Goal: Information Seeking & Learning: Learn about a topic

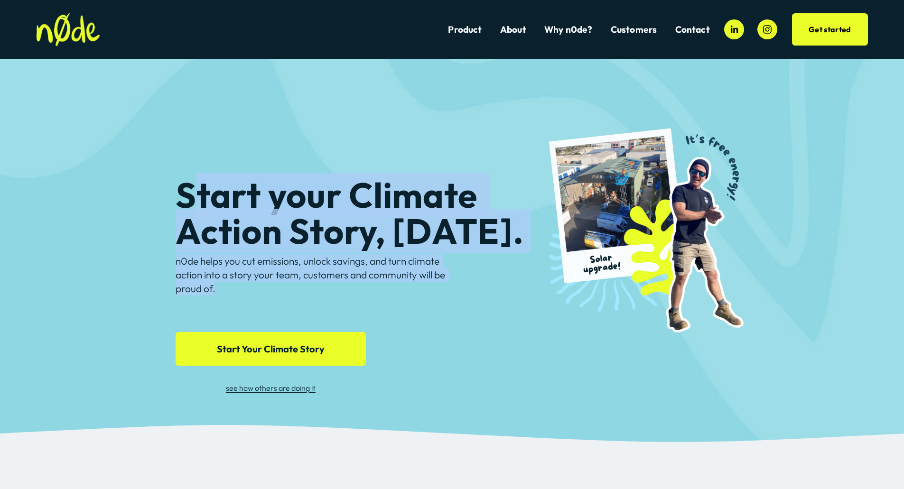
drag, startPoint x: 199, startPoint y: 187, endPoint x: 501, endPoint y: 303, distance: 323.6
click at [491, 300] on div "Start your Climate Action Story, [DATE]. n0de helps you cut emissions, unlock s…" at bounding box center [452, 241] width 904 height 365
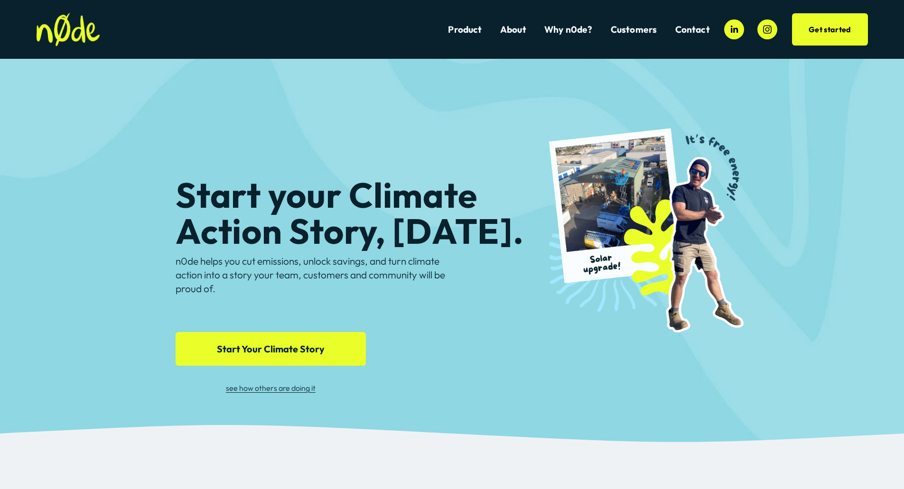
click at [498, 307] on div "Start your Climate Action Story, [DATE]. n0de helps you cut emissions, unlock s…" at bounding box center [452, 241] width 904 height 365
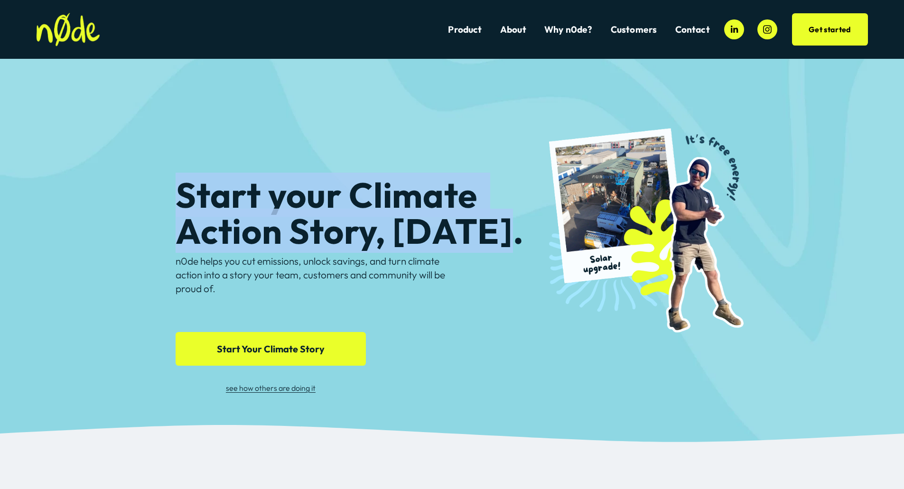
drag, startPoint x: 401, startPoint y: 228, endPoint x: 506, endPoint y: 254, distance: 107.7
click at [506, 254] on div "Start your Climate Action Story, [DATE]. n0de helps you cut emissions, unlock s…" at bounding box center [452, 241] width 904 height 365
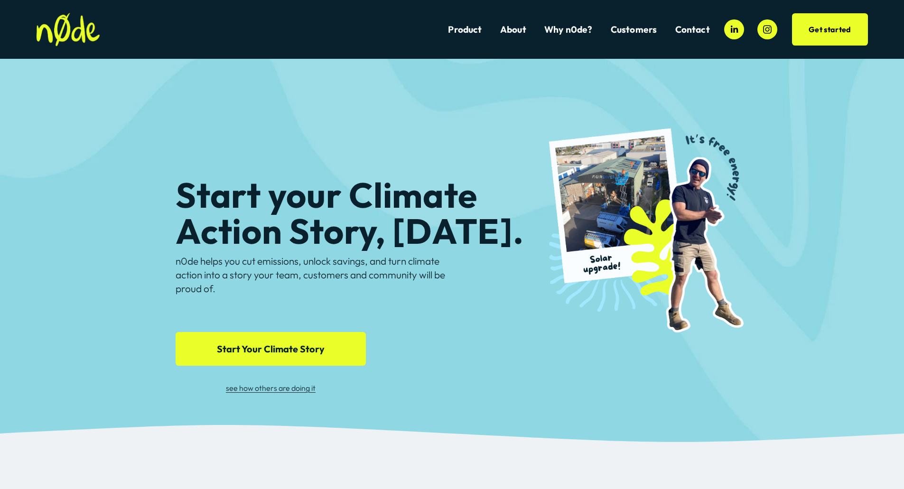
click at [495, 333] on div "Start your Climate Action Story, [DATE]. n0de helps you cut emissions, unlock s…" at bounding box center [452, 241] width 904 height 365
click at [577, 30] on link "Why n0de?" at bounding box center [568, 29] width 48 height 13
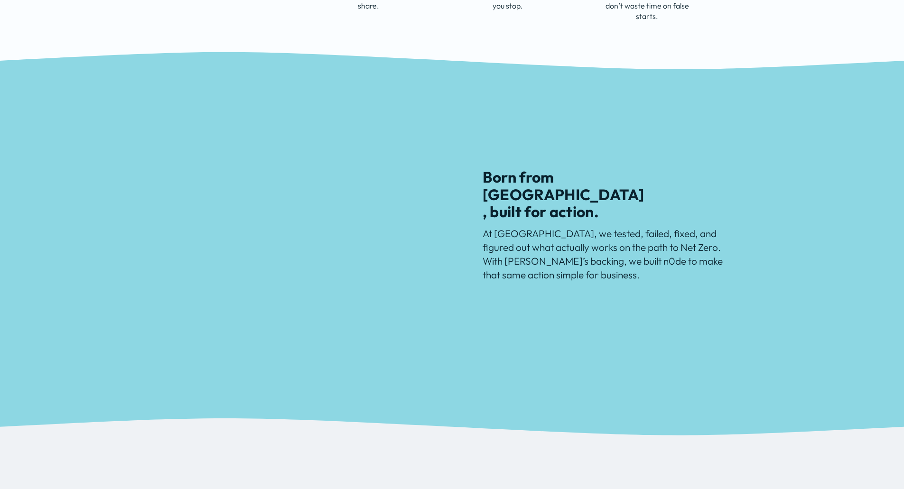
scroll to position [759, 0]
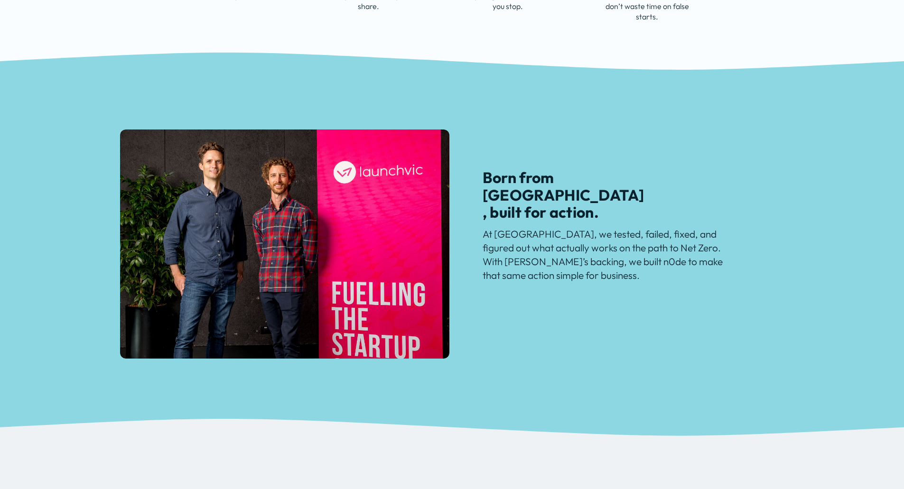
click at [256, 204] on div at bounding box center [284, 244] width 329 height 229
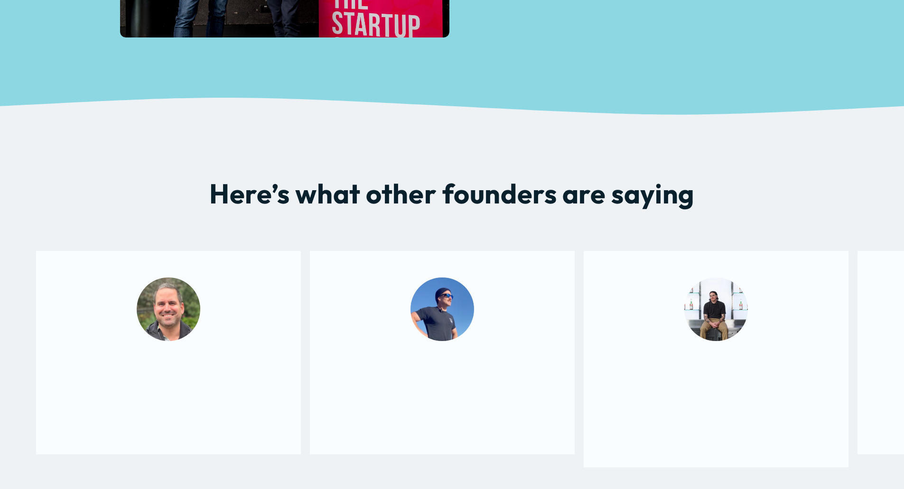
scroll to position [1139, 0]
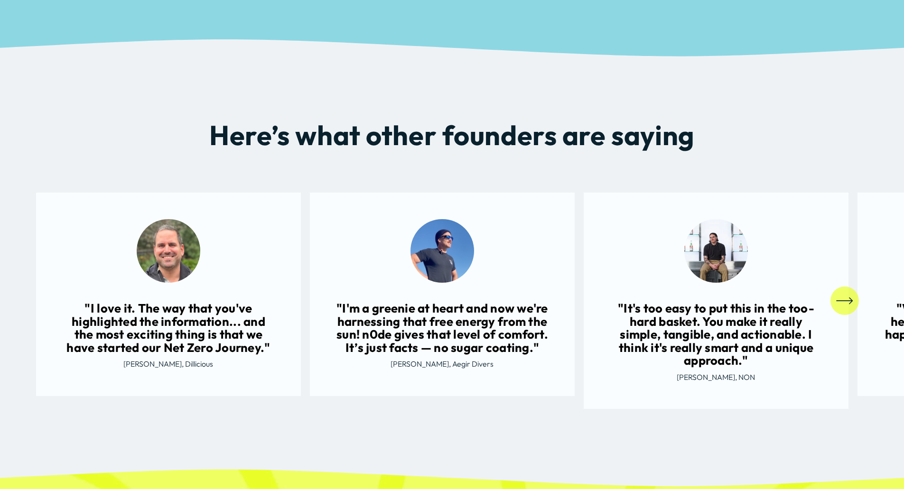
click at [843, 303] on icon "\a \a \a Next\a \a" at bounding box center [844, 300] width 17 height 17
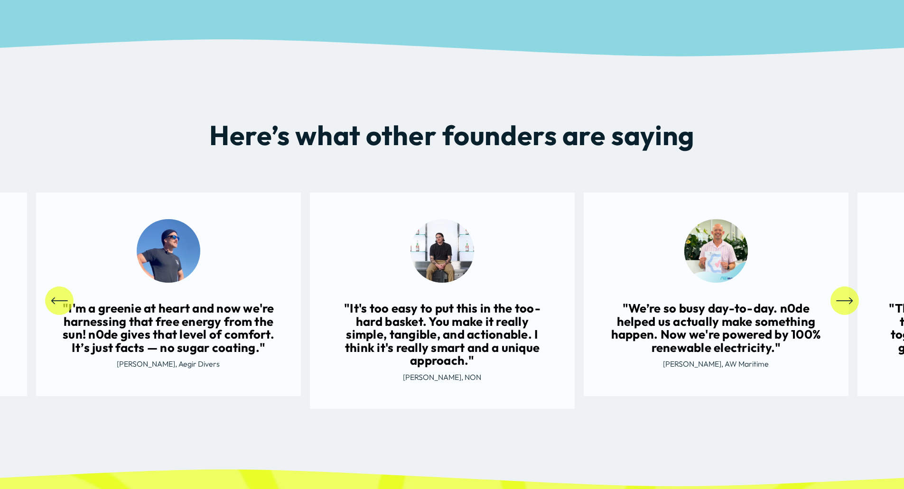
click at [843, 303] on icon "\a \a \a Next\a \a" at bounding box center [844, 300] width 17 height 17
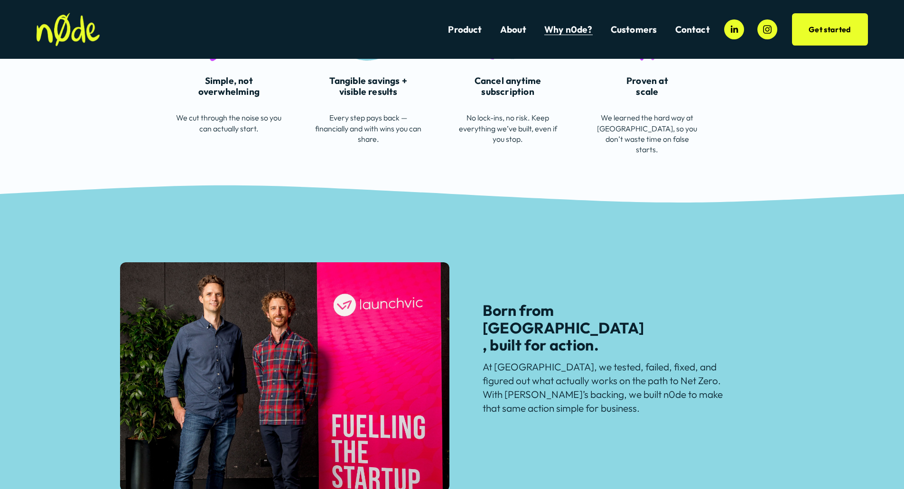
scroll to position [758, 0]
